Goal: Information Seeking & Learning: Find specific fact

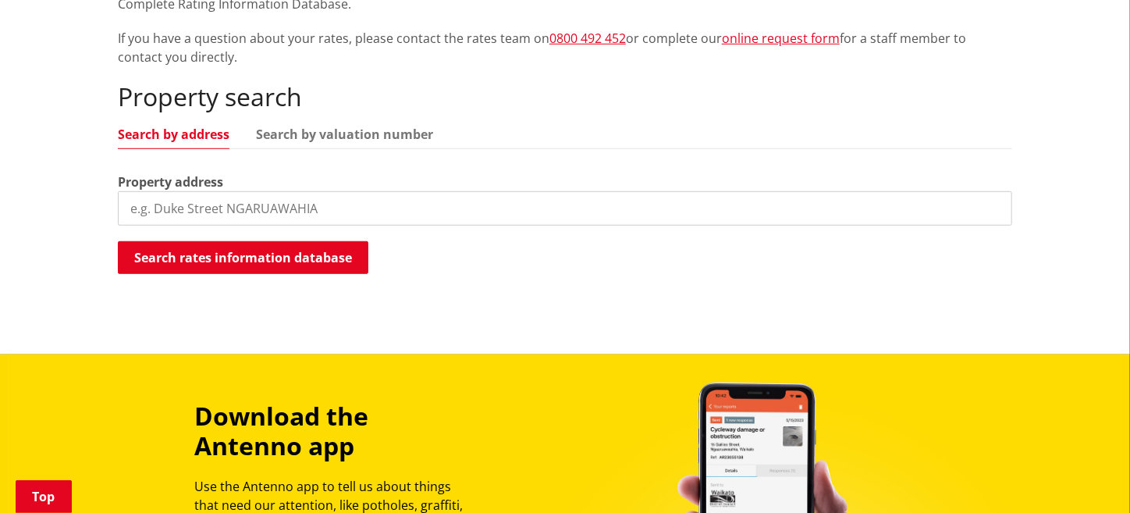
scroll to position [390, 0]
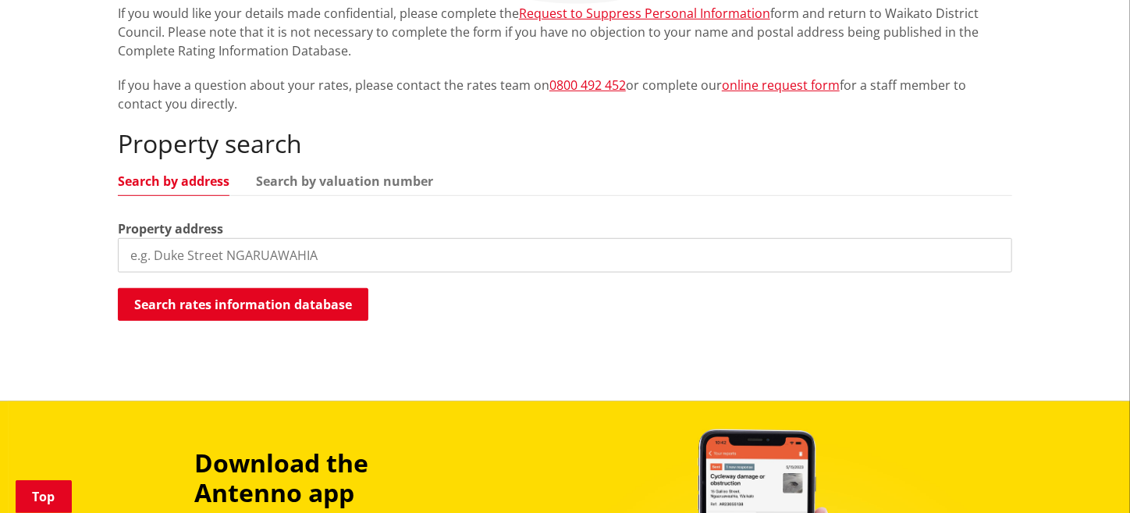
click at [213, 253] on input "search" at bounding box center [565, 255] width 895 height 34
type input "6 lockerbie lane"
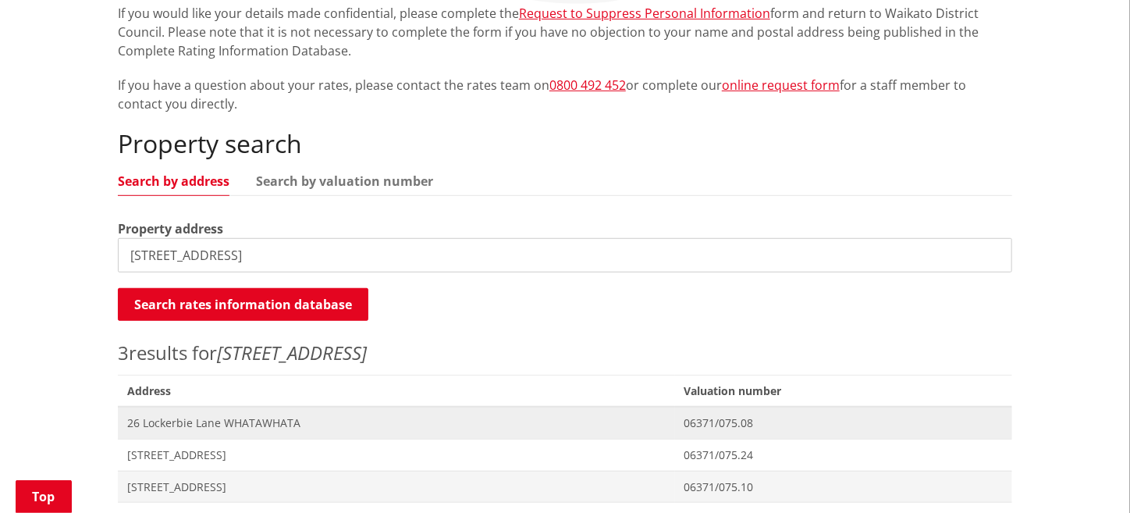
click at [243, 423] on span "26 Lockerbie Lane WHATAWHATA" at bounding box center [396, 423] width 539 height 16
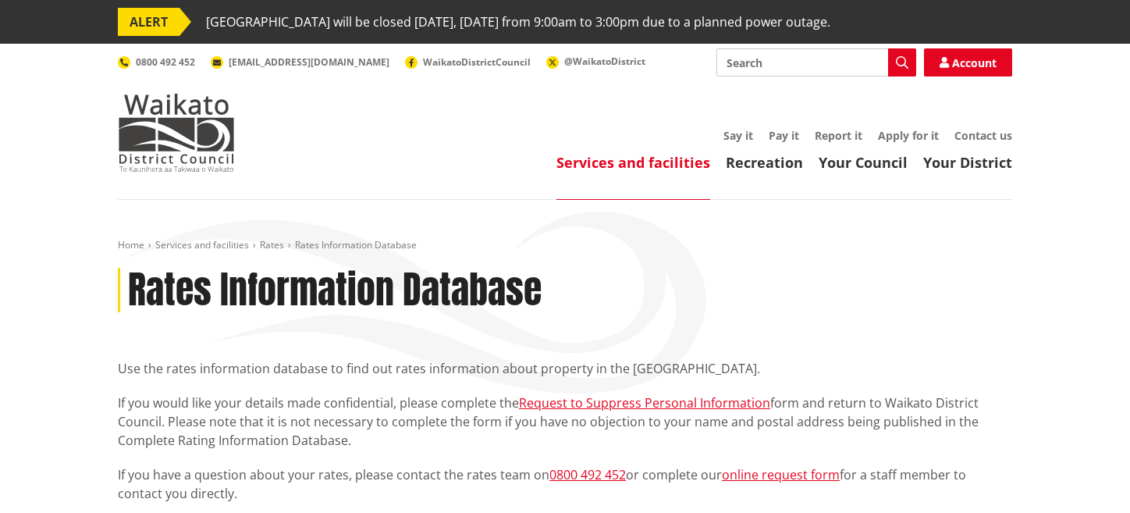
scroll to position [390, 0]
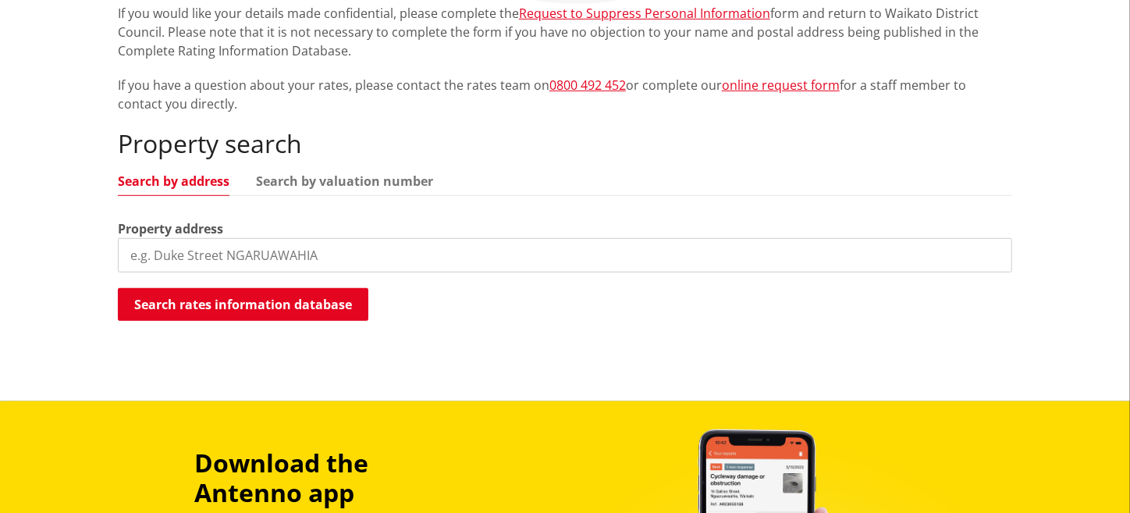
click at [247, 250] on input "search" at bounding box center [565, 255] width 895 height 34
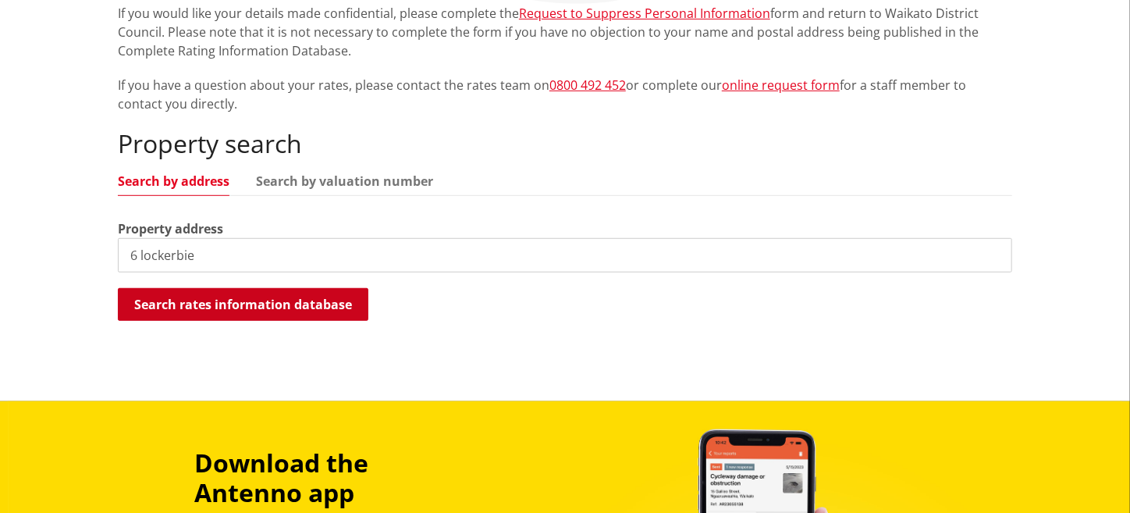
click at [269, 307] on button "Search rates information database" at bounding box center [243, 304] width 251 height 33
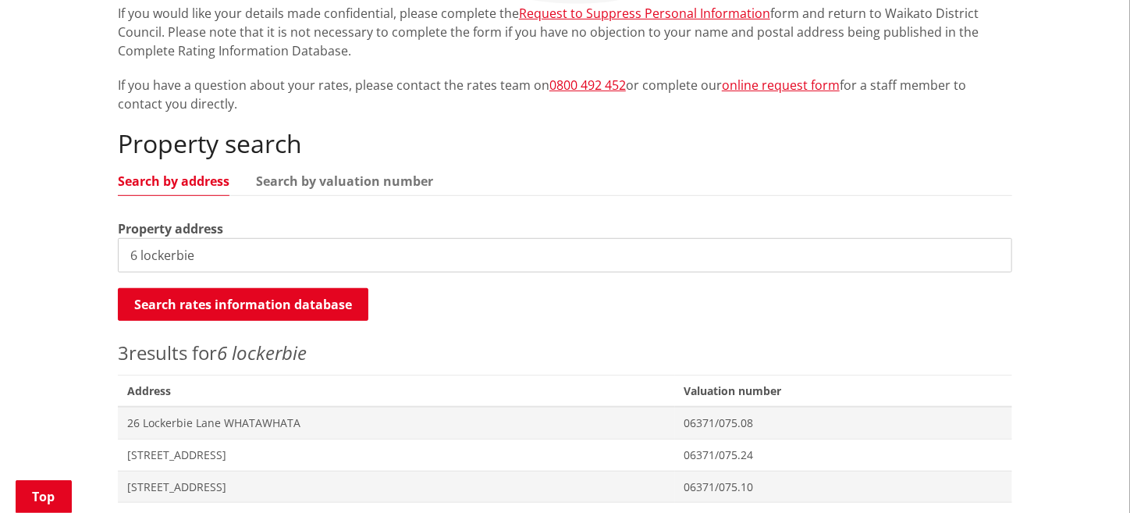
drag, startPoint x: 137, startPoint y: 251, endPoint x: 138, endPoint y: 283, distance: 32.0
click at [137, 251] on input "6 lockerbie" at bounding box center [565, 255] width 895 height 34
type input "60 lockerbie"
click at [144, 293] on button "Search rates information database" at bounding box center [243, 304] width 251 height 33
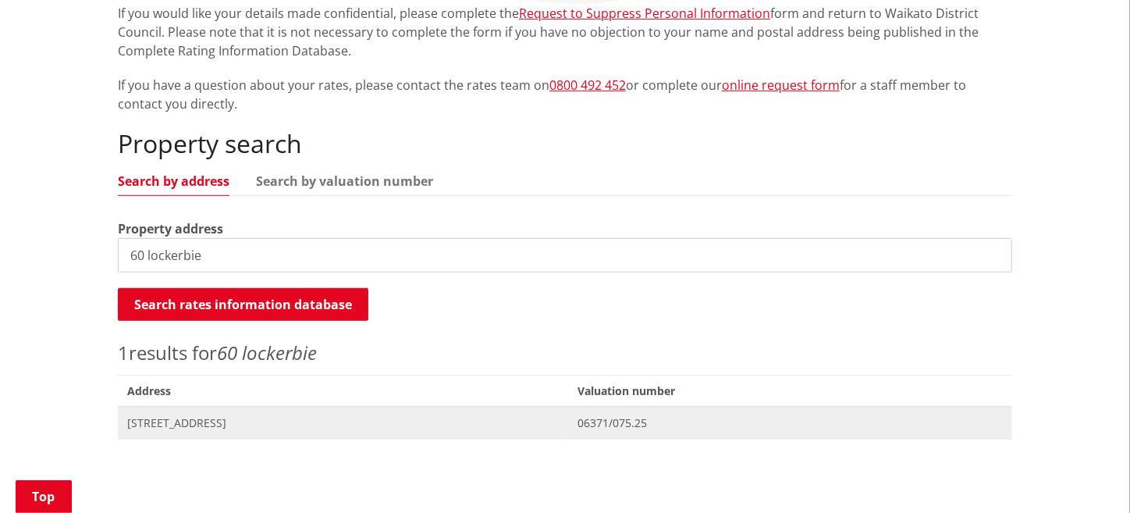
click at [236, 421] on span "[STREET_ADDRESS]" at bounding box center [343, 423] width 432 height 16
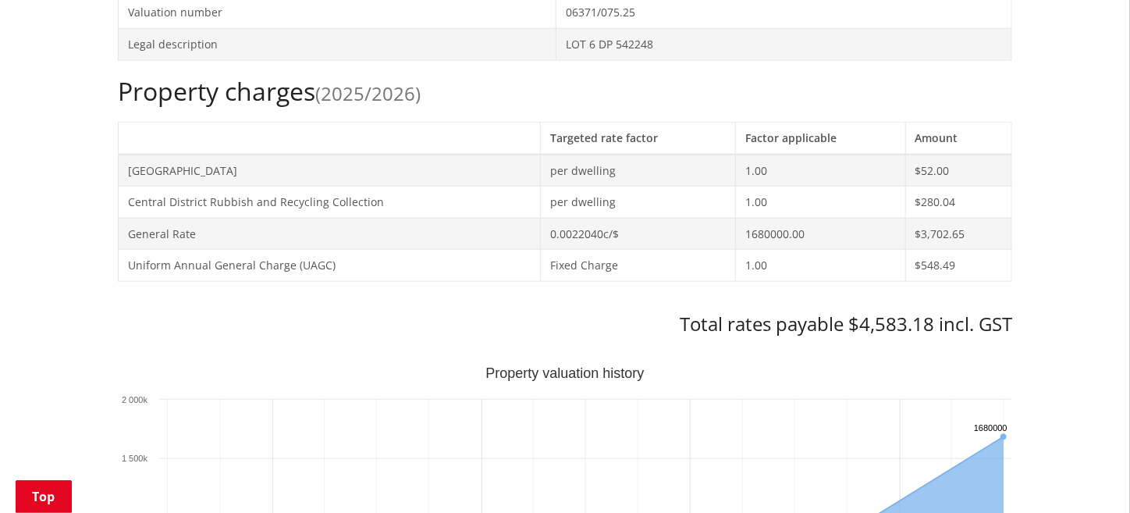
scroll to position [651, 0]
